Goal: Navigation & Orientation: Find specific page/section

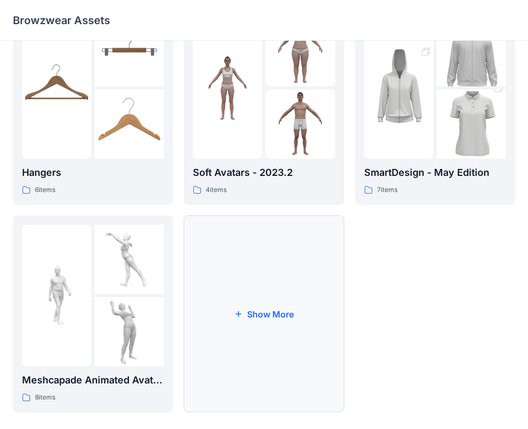
scroll to position [267, 0]
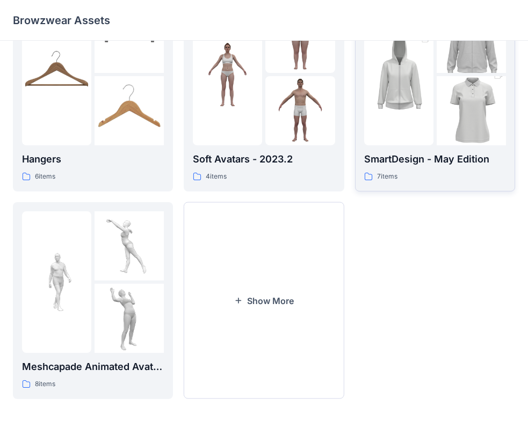
click at [398, 149] on div "SmartDesign - May Edition 7 items" at bounding box center [435, 93] width 142 height 179
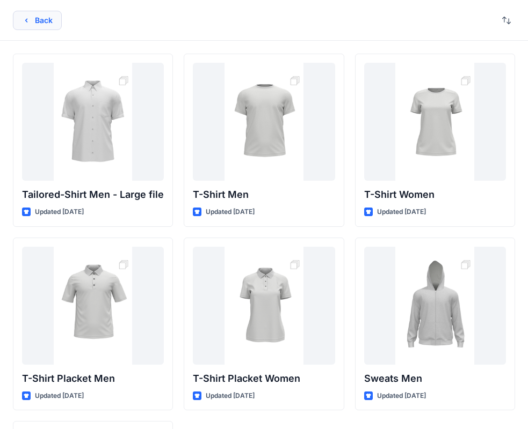
click at [42, 16] on button "Back" at bounding box center [37, 20] width 49 height 19
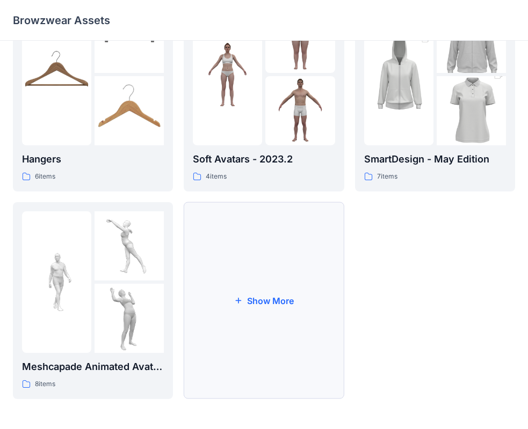
click at [235, 321] on button "Show More" at bounding box center [264, 300] width 160 height 197
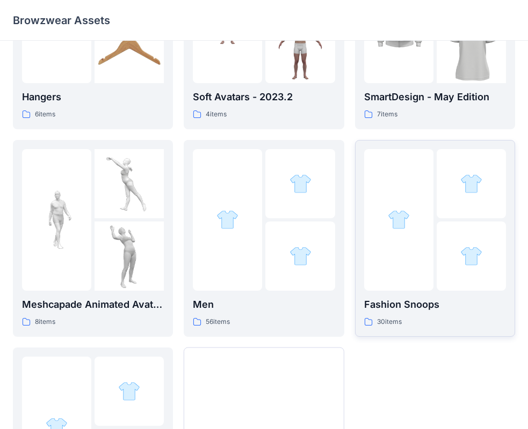
scroll to position [428, 0]
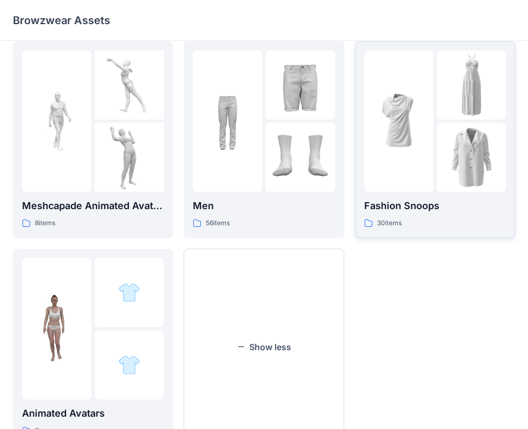
click at [431, 183] on div at bounding box center [398, 121] width 69 height 142
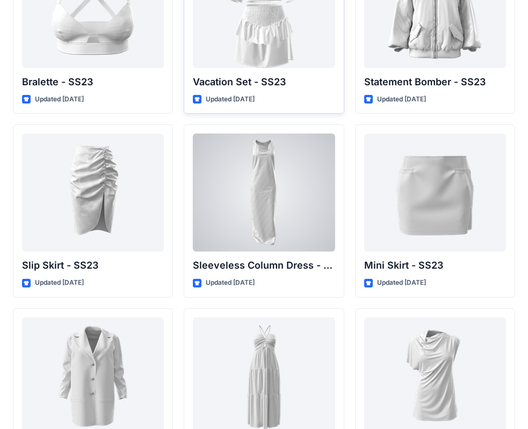
scroll to position [1465, 0]
